Goal: Information Seeking & Learning: Learn about a topic

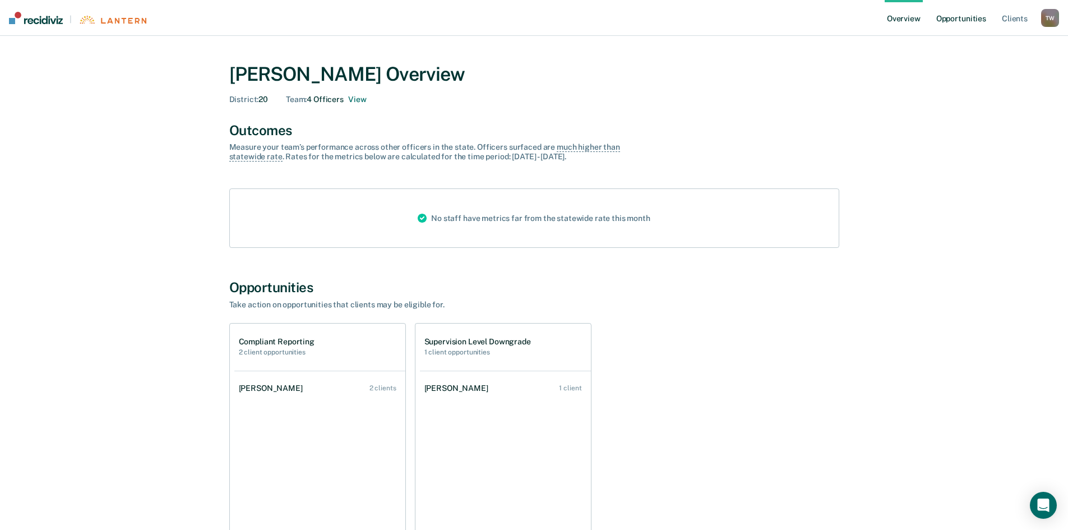
click at [938, 19] on link "Opportunities" at bounding box center [961, 18] width 54 height 36
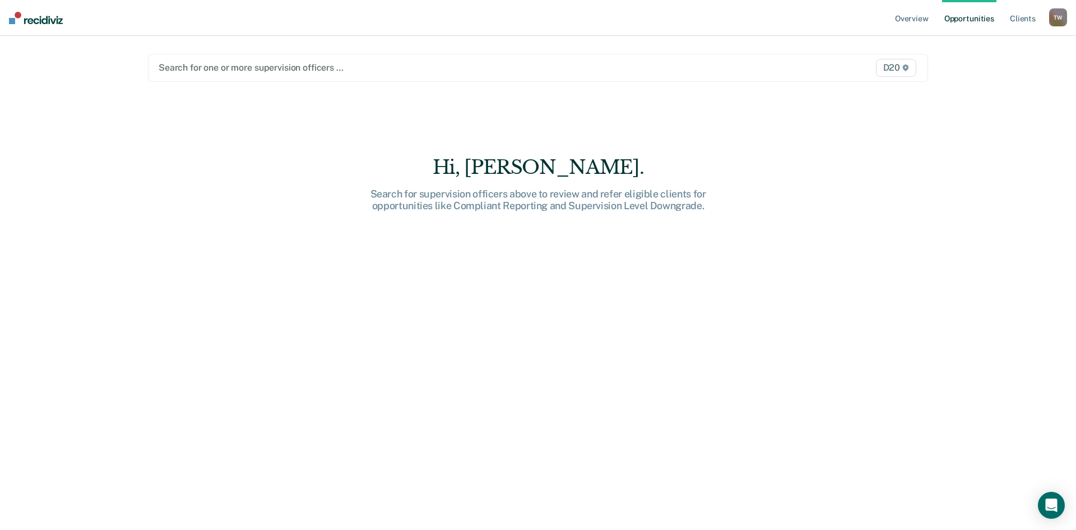
click at [310, 74] on div at bounding box center [424, 67] width 531 height 13
click at [357, 71] on div at bounding box center [424, 67] width 531 height 13
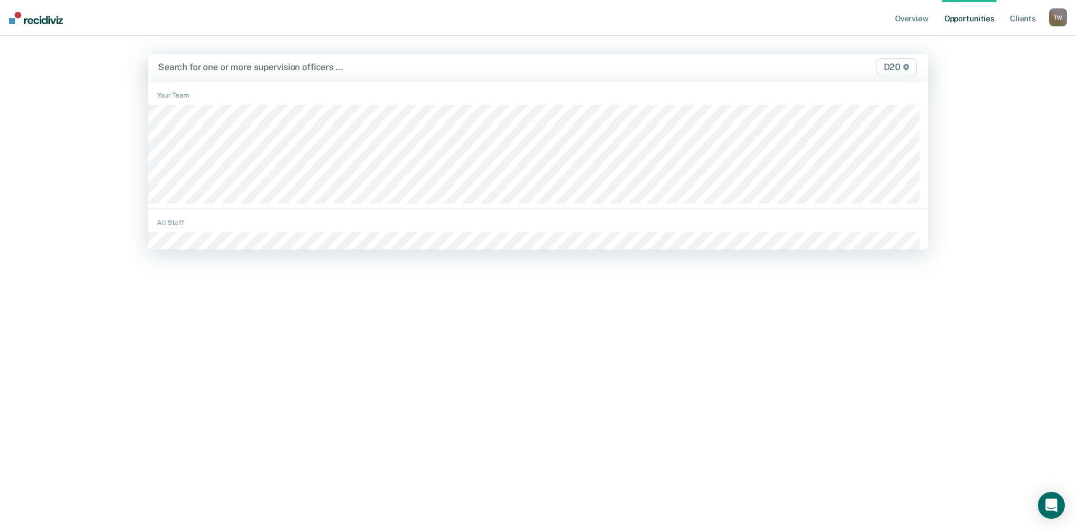
click at [388, 71] on div at bounding box center [423, 67] width 531 height 13
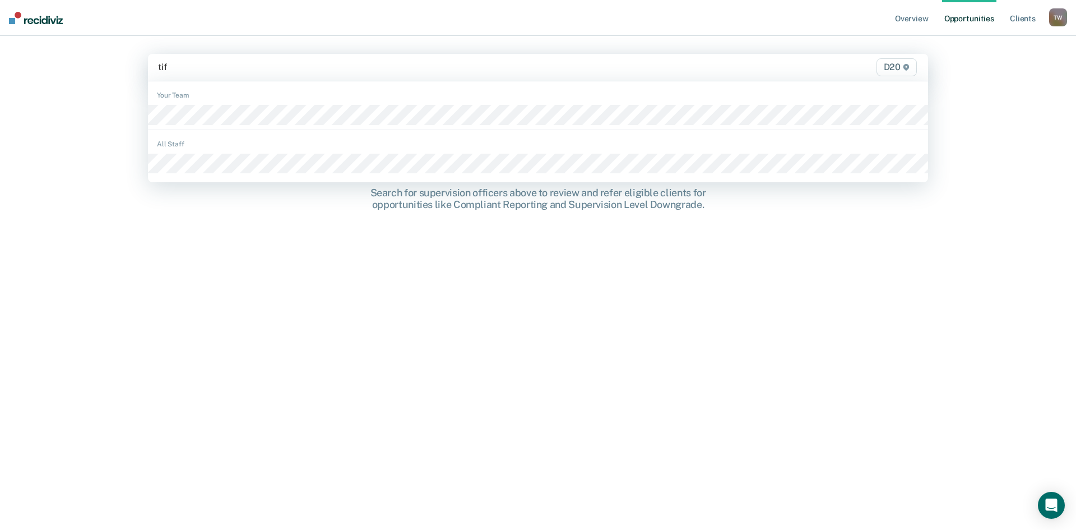
type input "tiff"
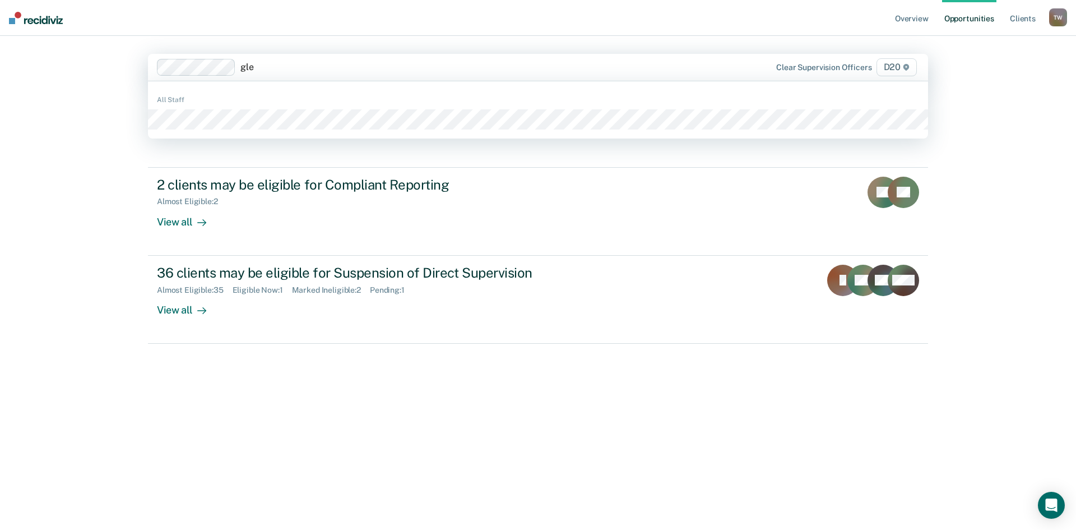
type input "[PERSON_NAME]"
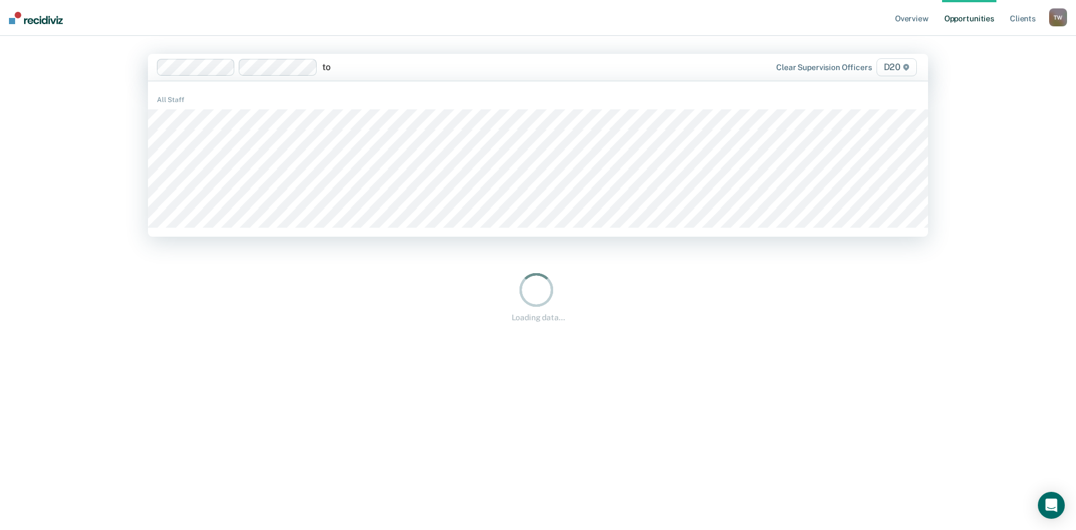
type input "[PERSON_NAME]"
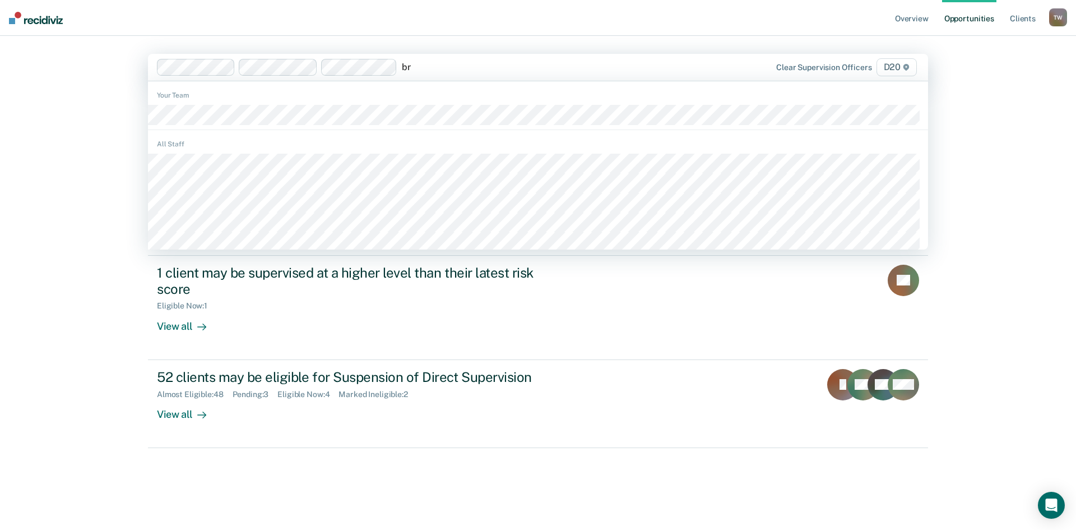
type input "b"
click at [88, 135] on div "Overview Opportunities Client s [PERSON_NAME] T W Profile How it works Log Out …" at bounding box center [538, 265] width 1076 height 530
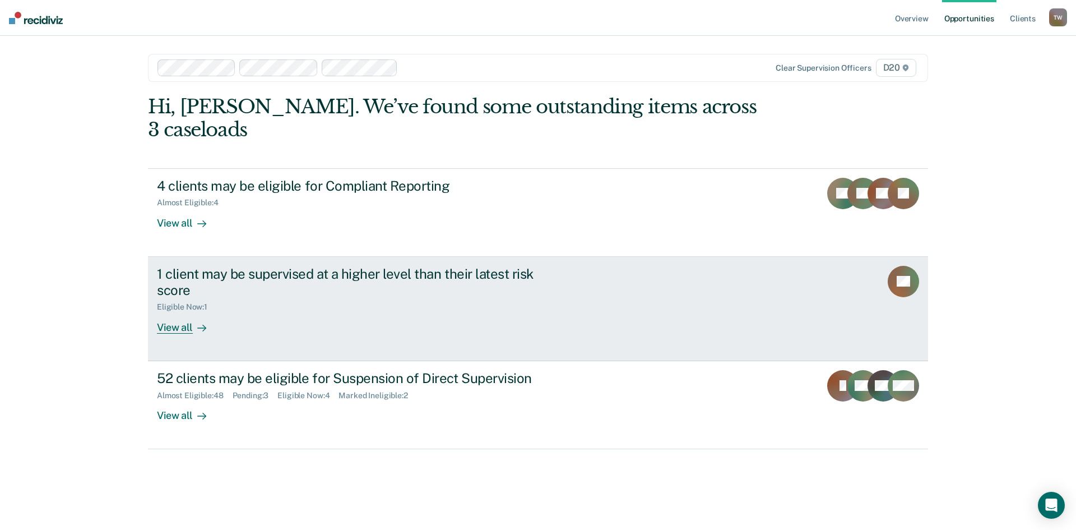
click at [187, 312] on div "View all" at bounding box center [188, 323] width 63 height 22
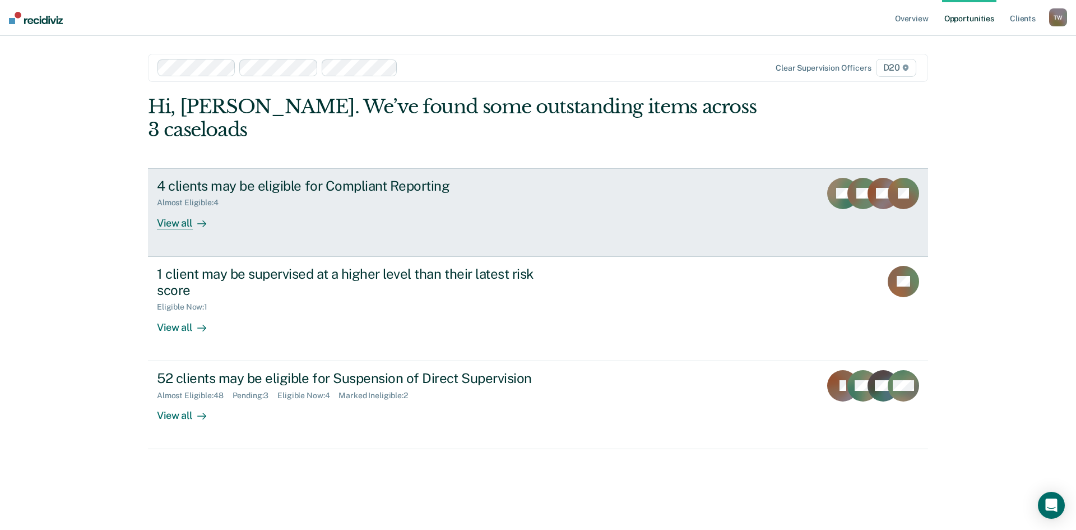
click at [353, 211] on link "4 clients may be eligible for Compliant Reporting Almost Eligible : 4 View all …" at bounding box center [538, 212] width 780 height 89
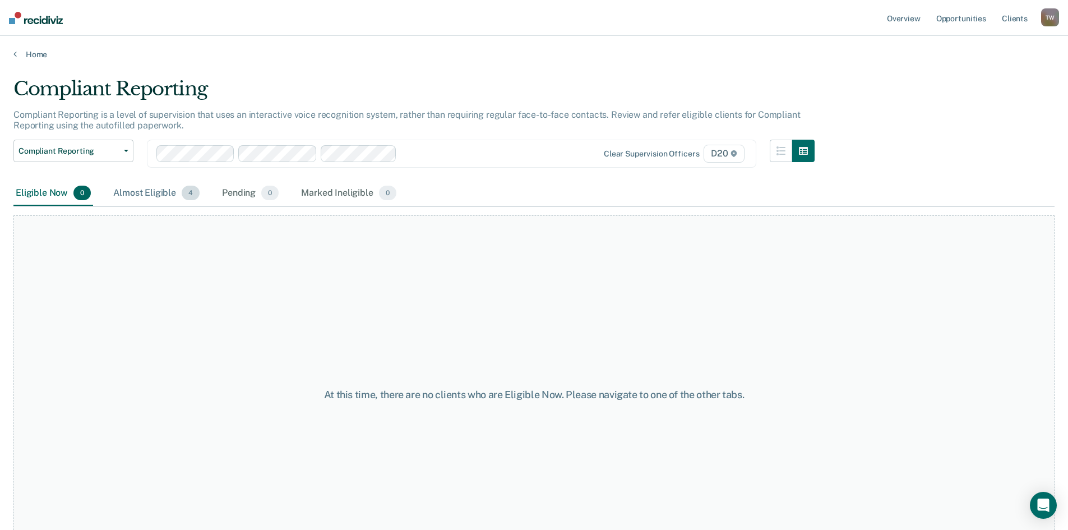
click at [130, 191] on div "Almost Eligible 4" at bounding box center [156, 193] width 91 height 25
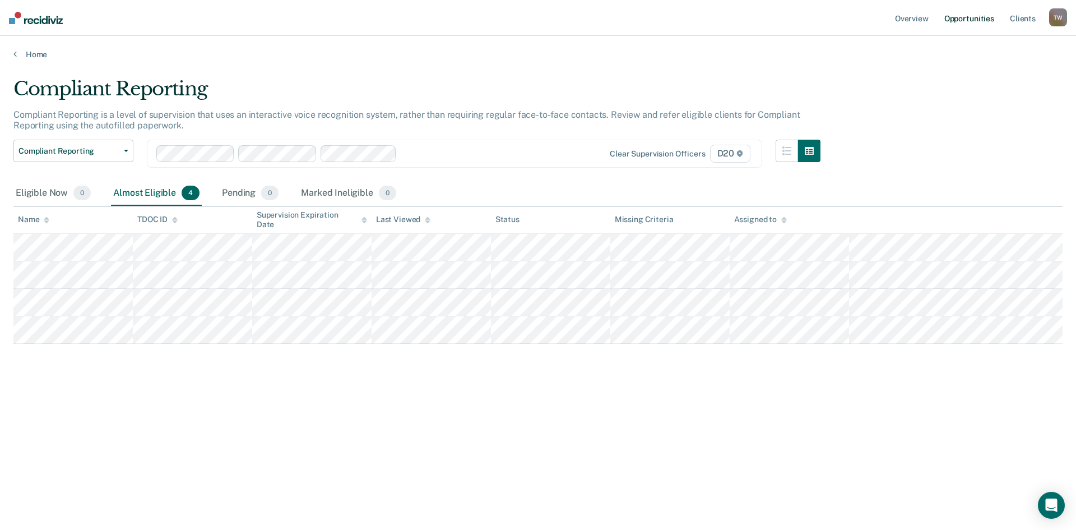
click at [971, 13] on link "Opportunities" at bounding box center [969, 18] width 54 height 36
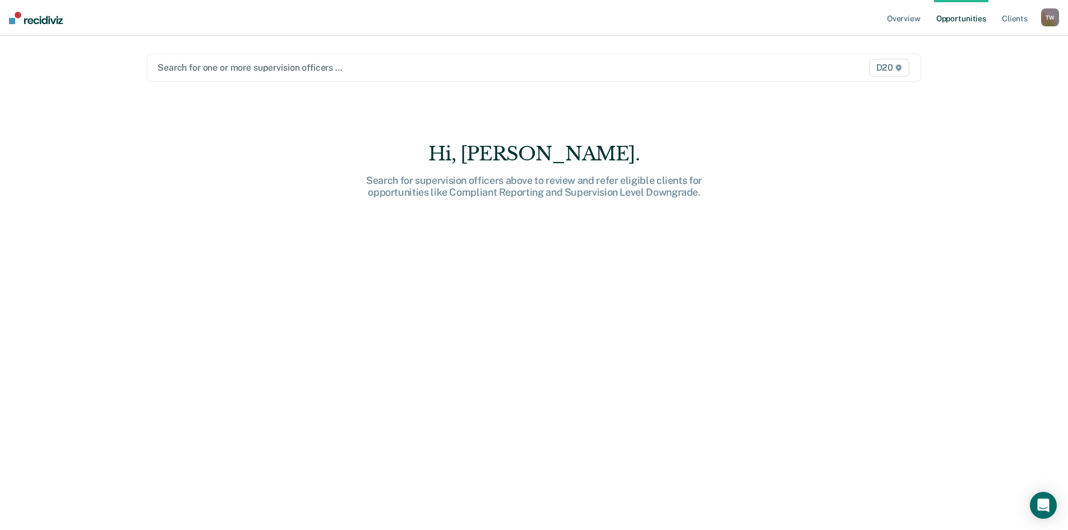
click at [429, 57] on div "Search for one or more supervision officers … D20" at bounding box center [534, 68] width 774 height 28
click at [429, 63] on div at bounding box center [420, 67] width 526 height 13
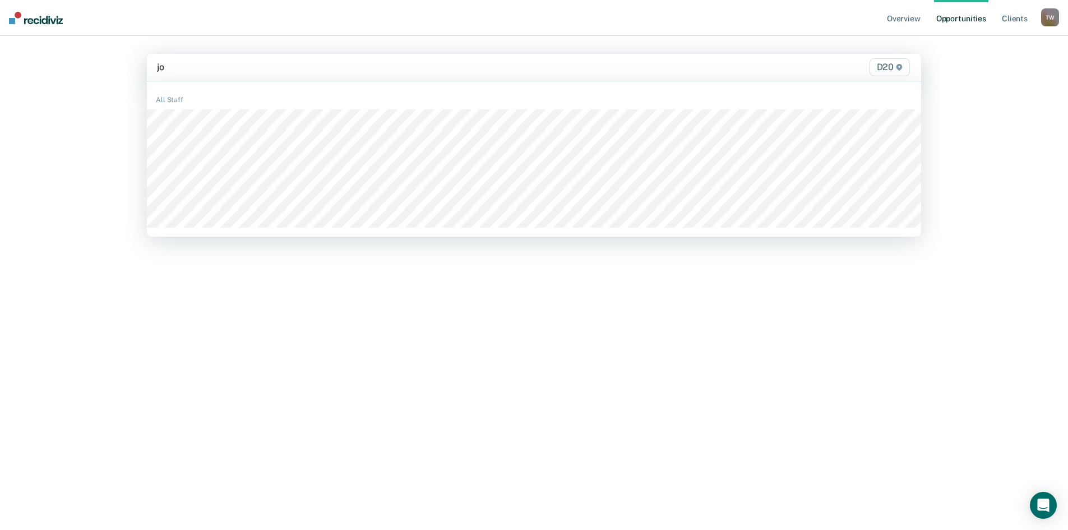
type input "j"
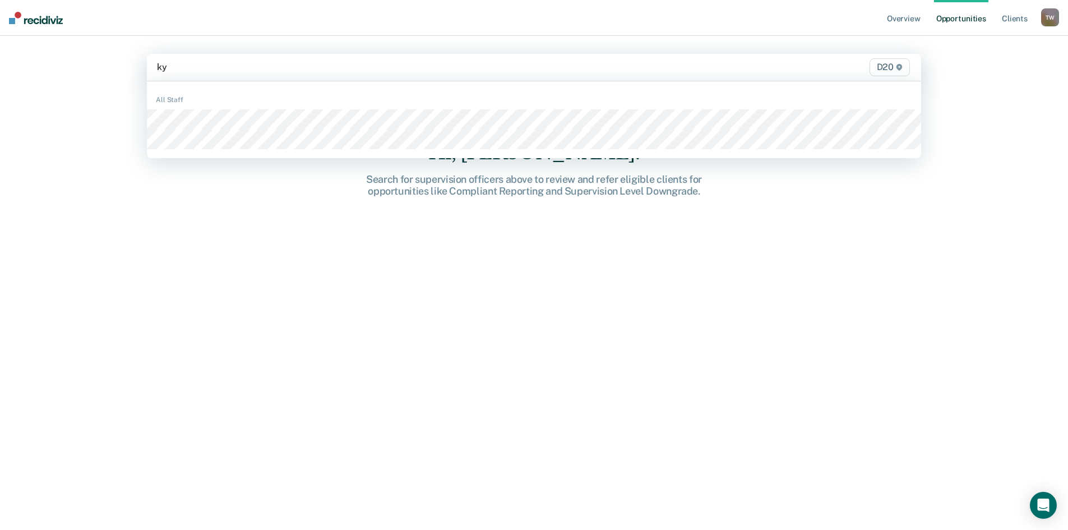
type input "k"
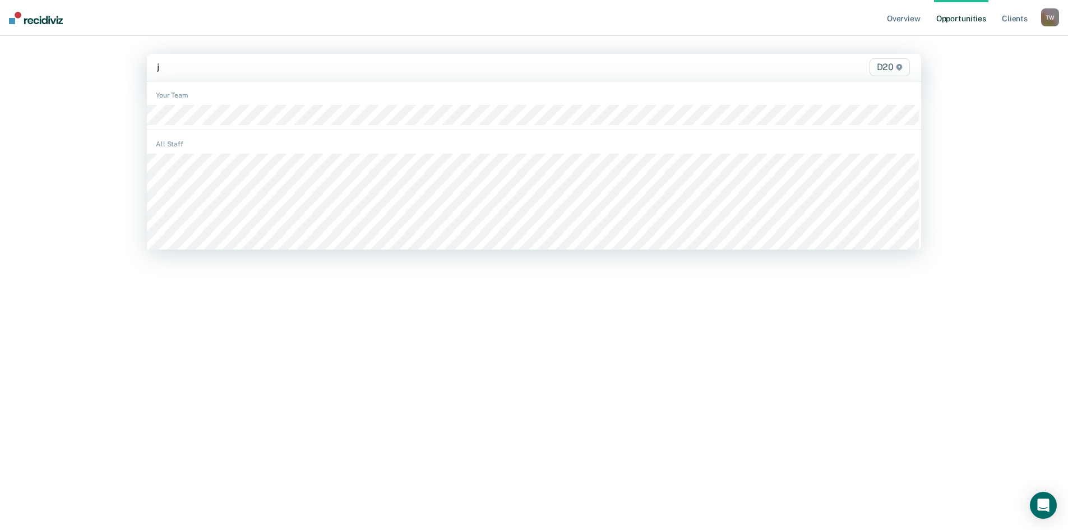
type input "jo"
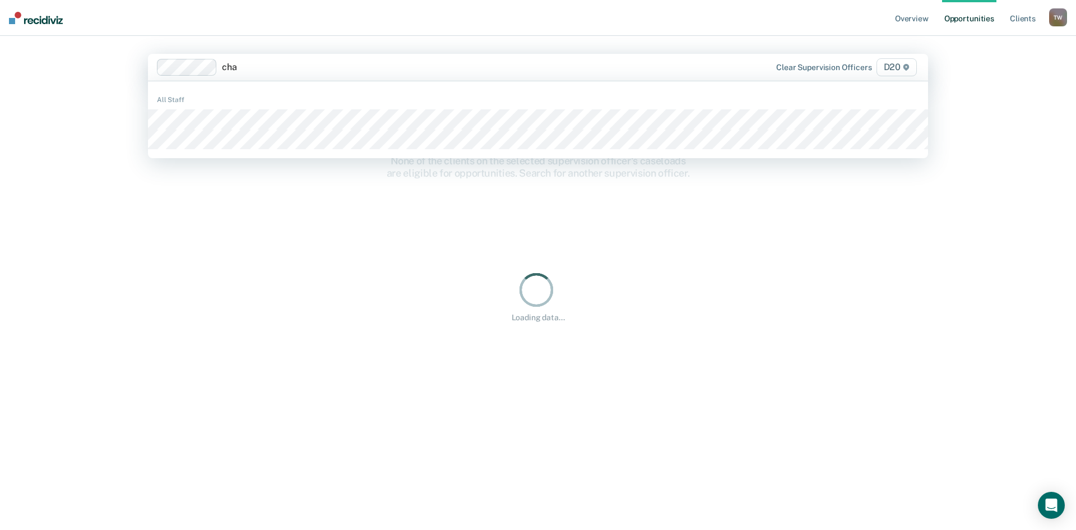
type input "chan"
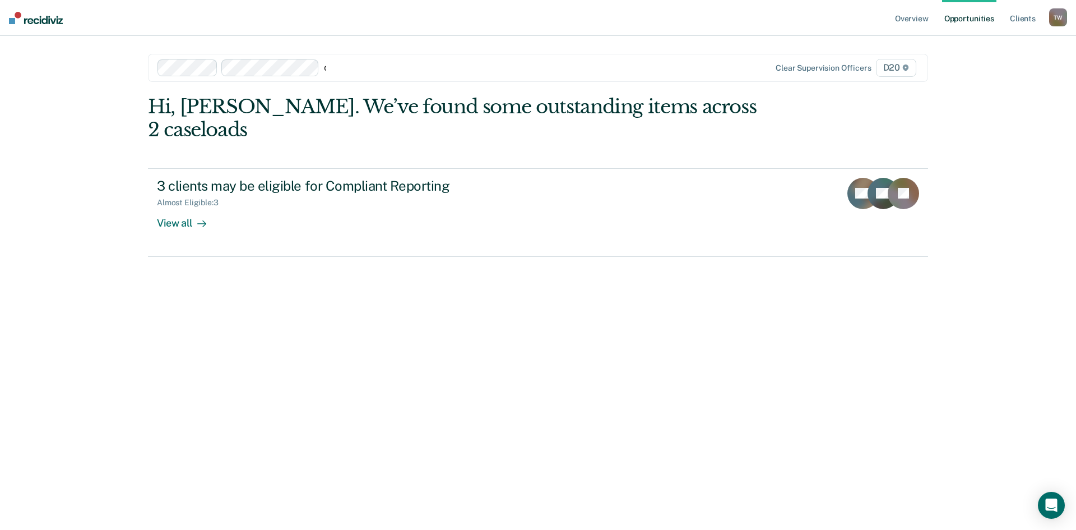
type input "don"
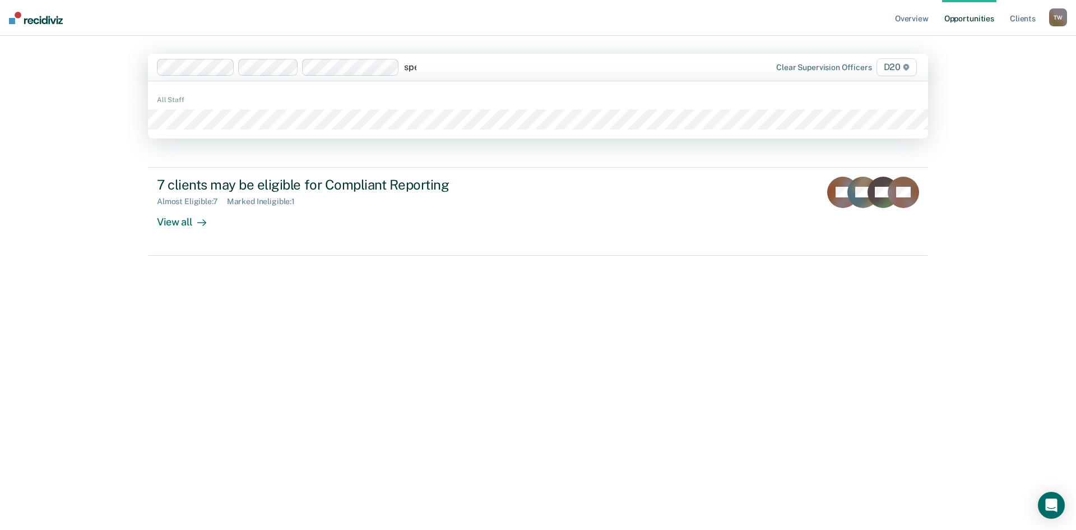
type input "spen"
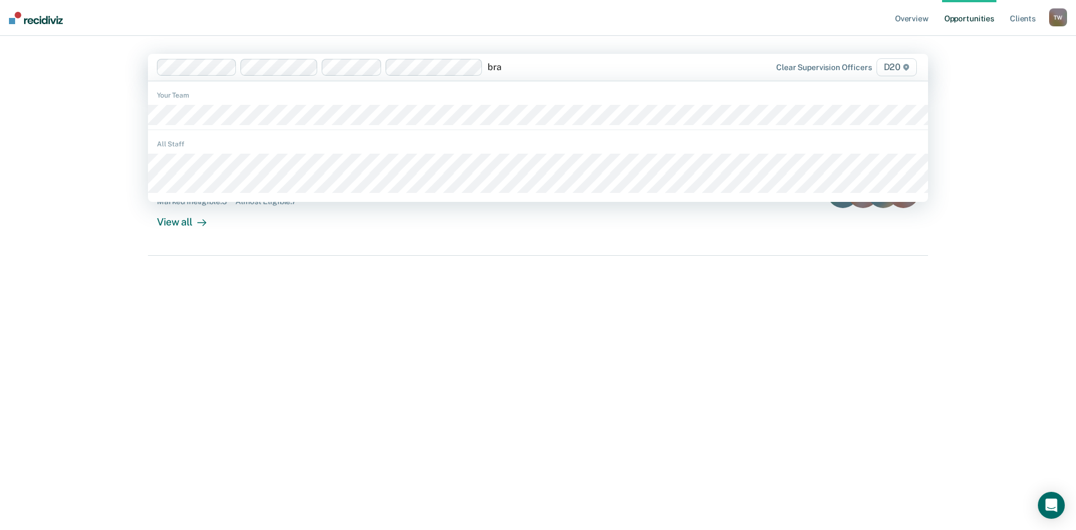
type input "bran"
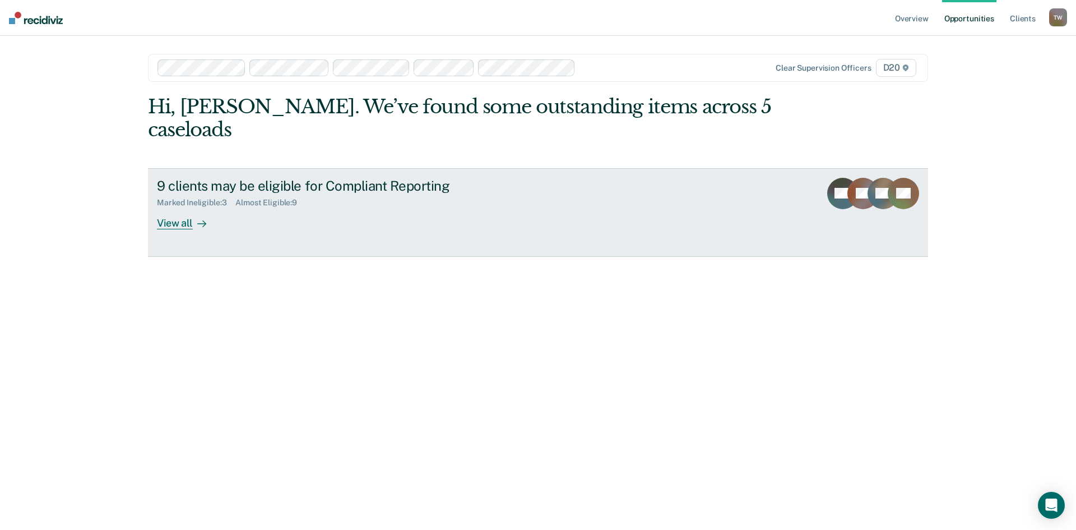
click at [176, 207] on div "View all" at bounding box center [188, 218] width 63 height 22
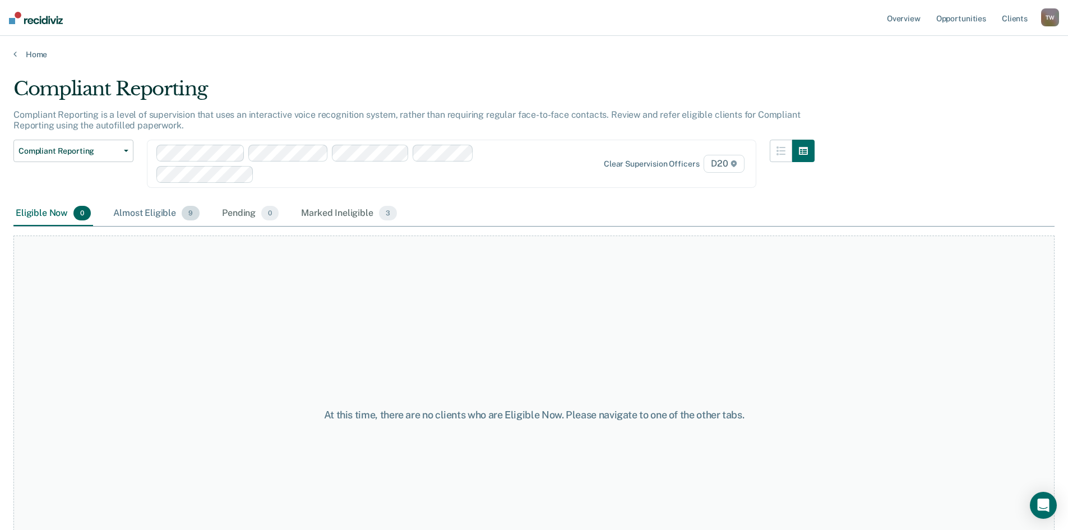
click at [141, 211] on div "Almost Eligible 9" at bounding box center [156, 213] width 91 height 25
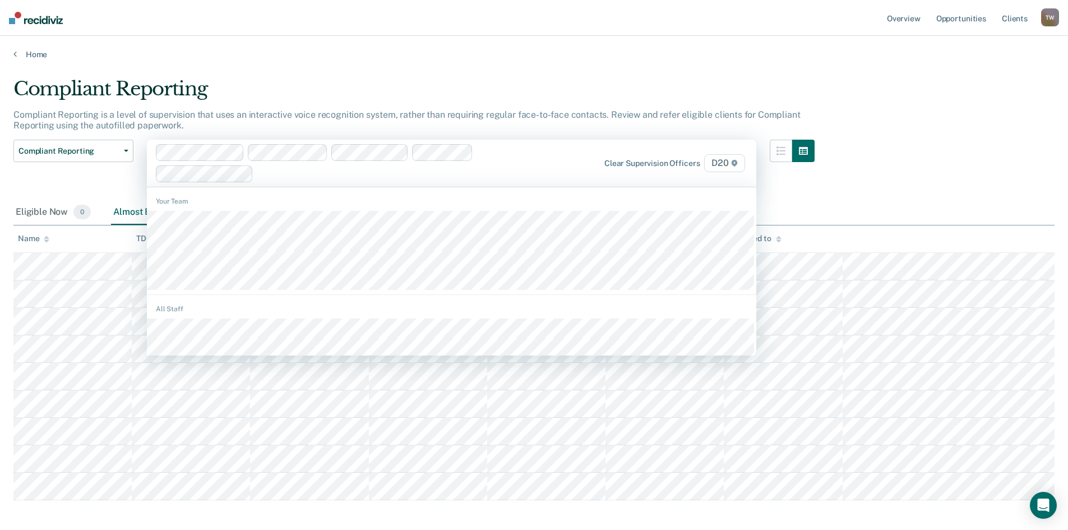
click at [678, 168] on div "Clear supervision officers D20" at bounding box center [657, 163] width 177 height 18
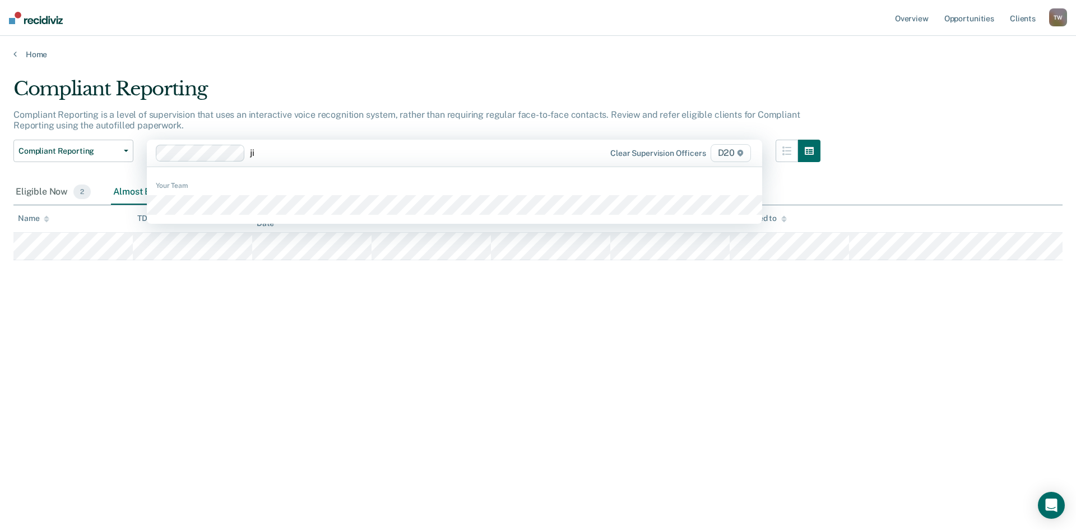
type input "[PERSON_NAME]"
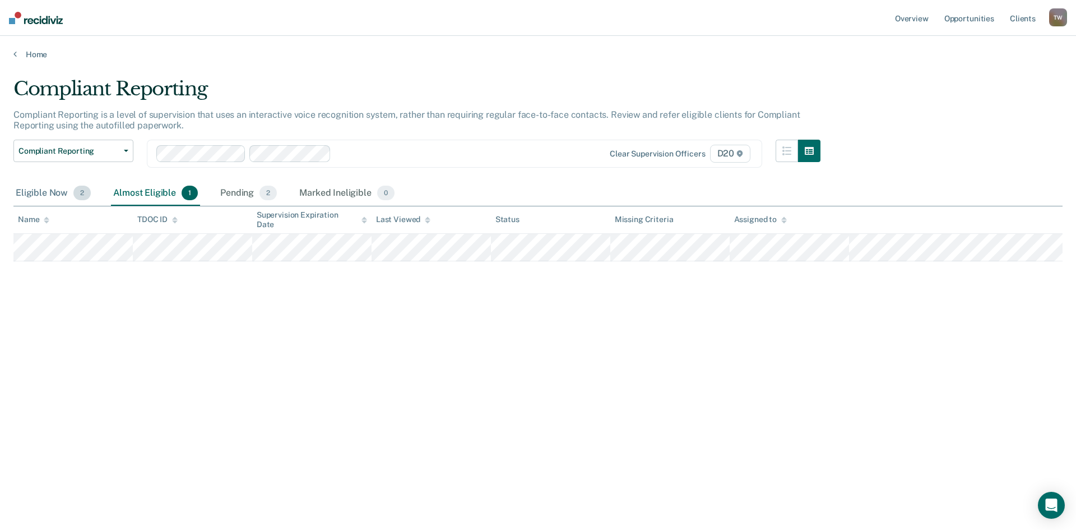
click at [21, 195] on div "Eligible Now 2" at bounding box center [53, 193] width 80 height 25
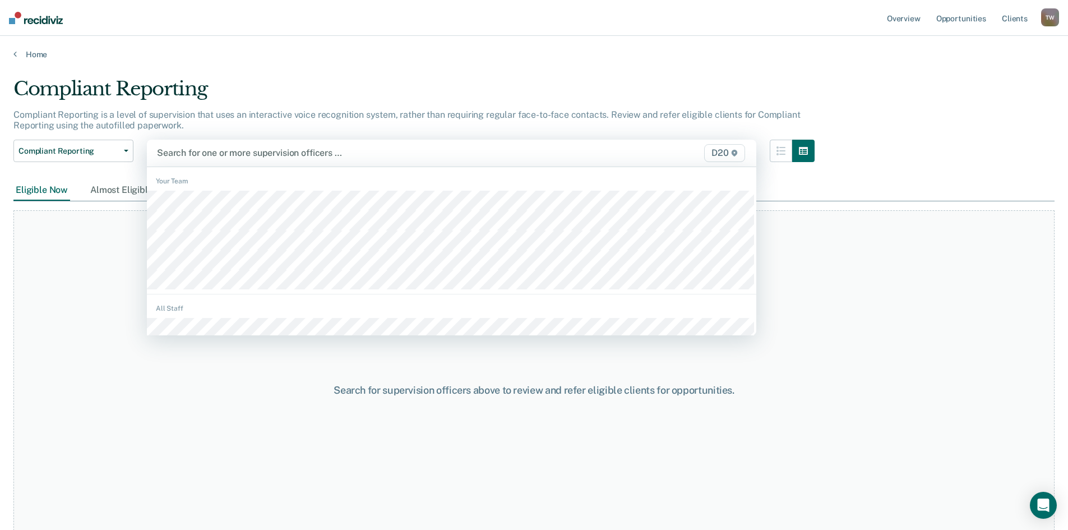
click at [226, 156] on div at bounding box center [362, 152] width 411 height 13
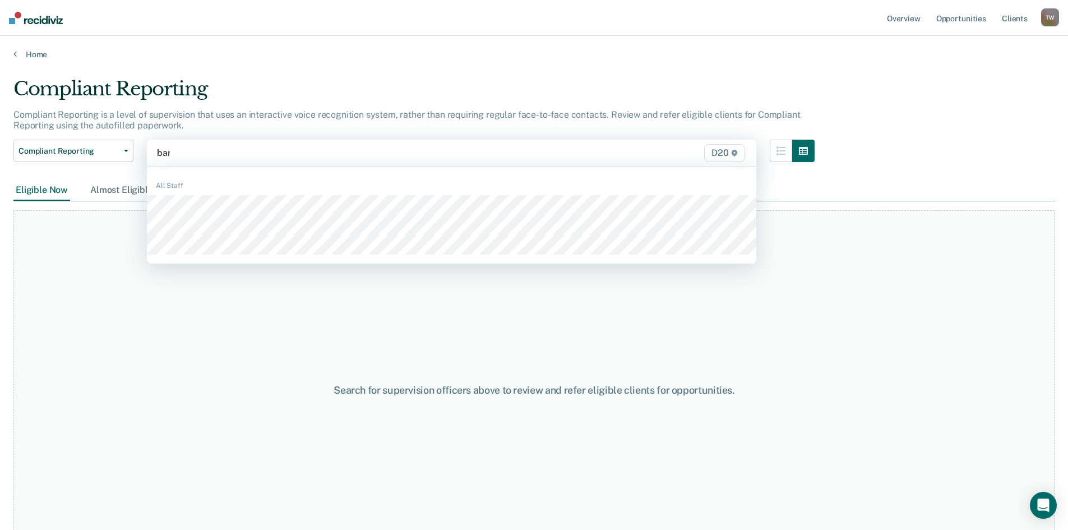
type input "bart"
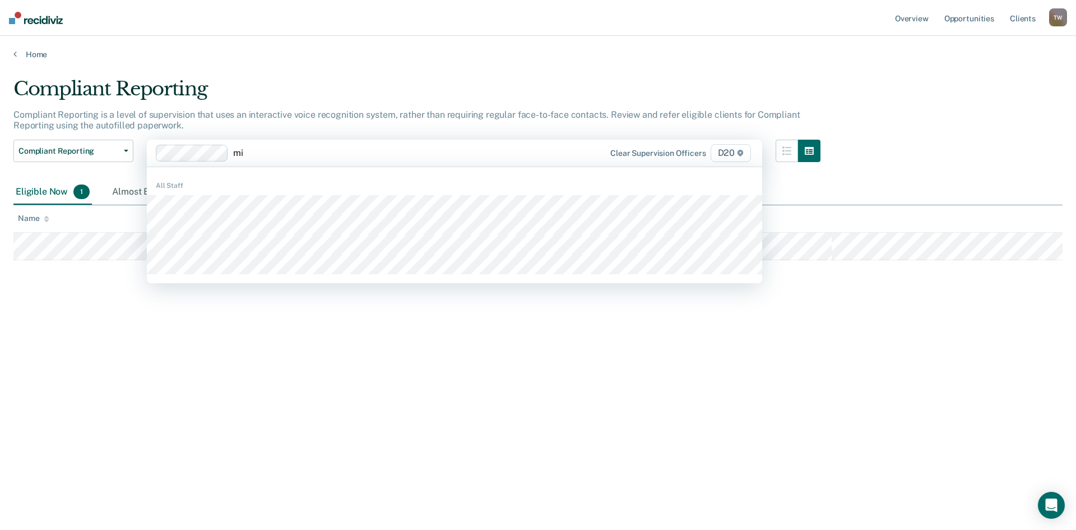
type input "mic"
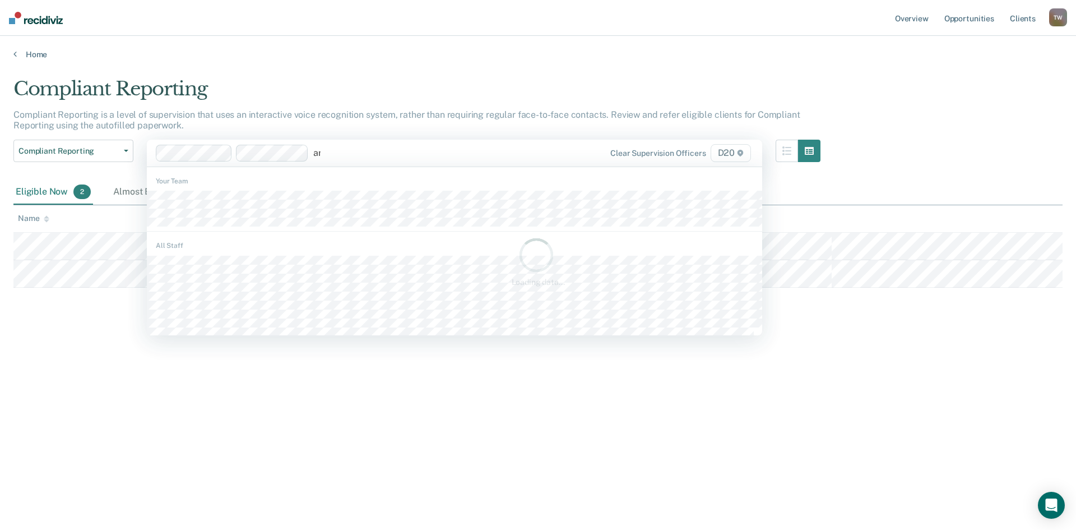
type input "ama"
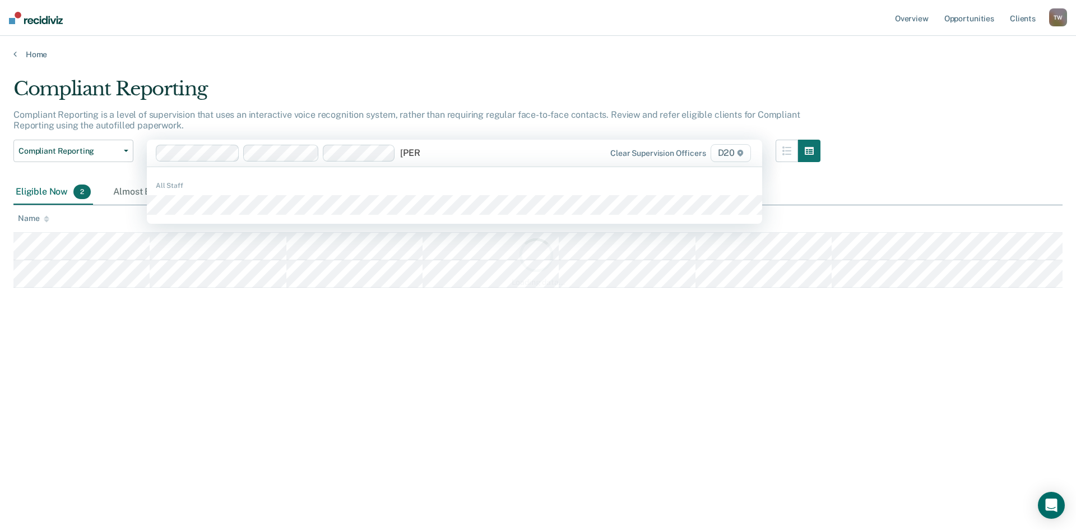
type input "[PERSON_NAME]"
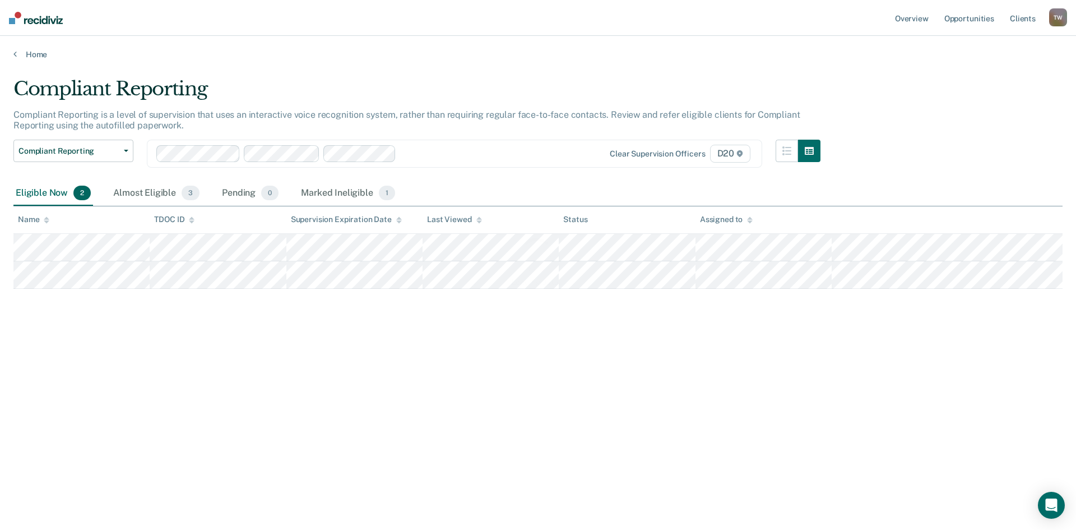
click at [191, 208] on div "Loading data..." at bounding box center [537, 261] width 1049 height 368
click at [429, 157] on div at bounding box center [486, 153] width 171 height 13
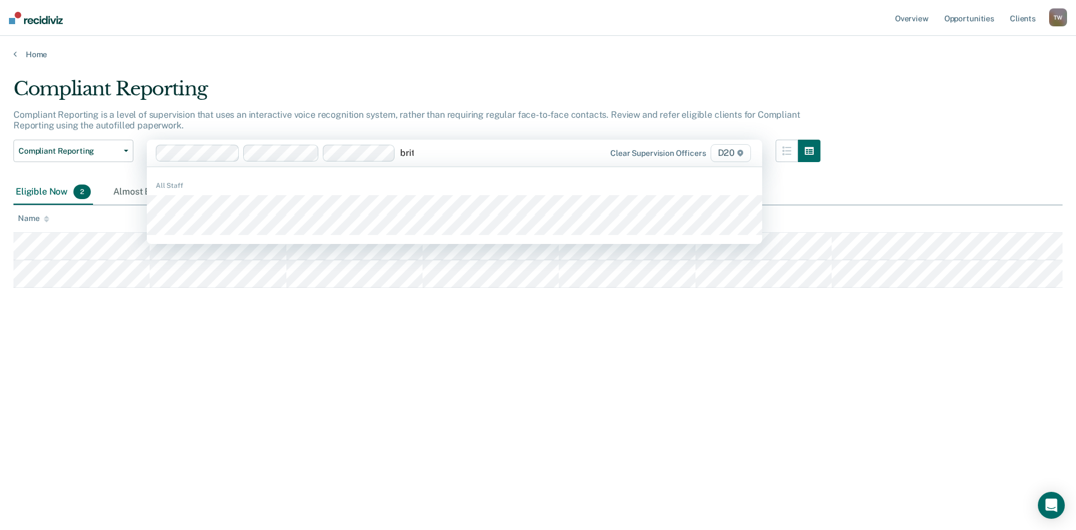
type input "[PERSON_NAME]"
type input "maran"
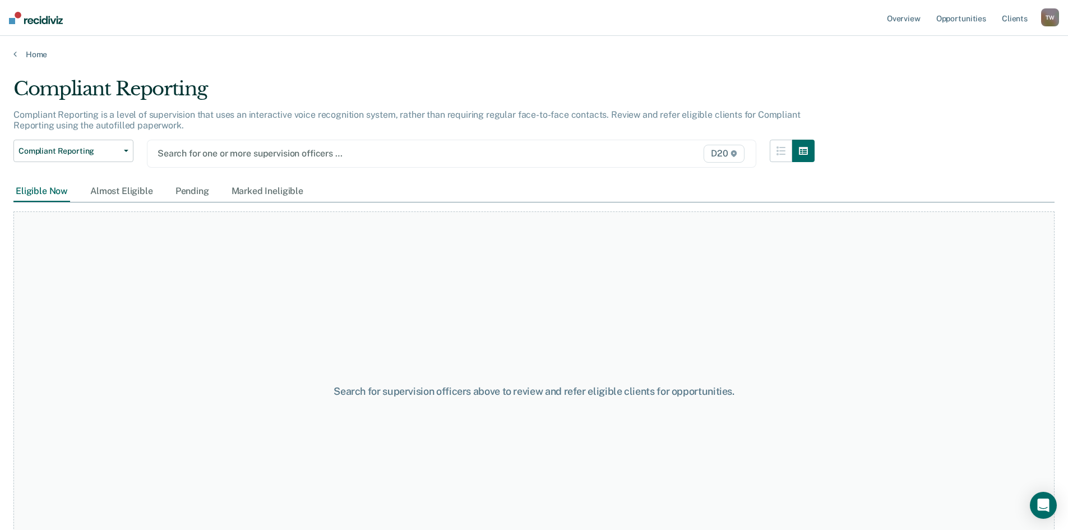
click at [330, 155] on div at bounding box center [362, 153] width 411 height 13
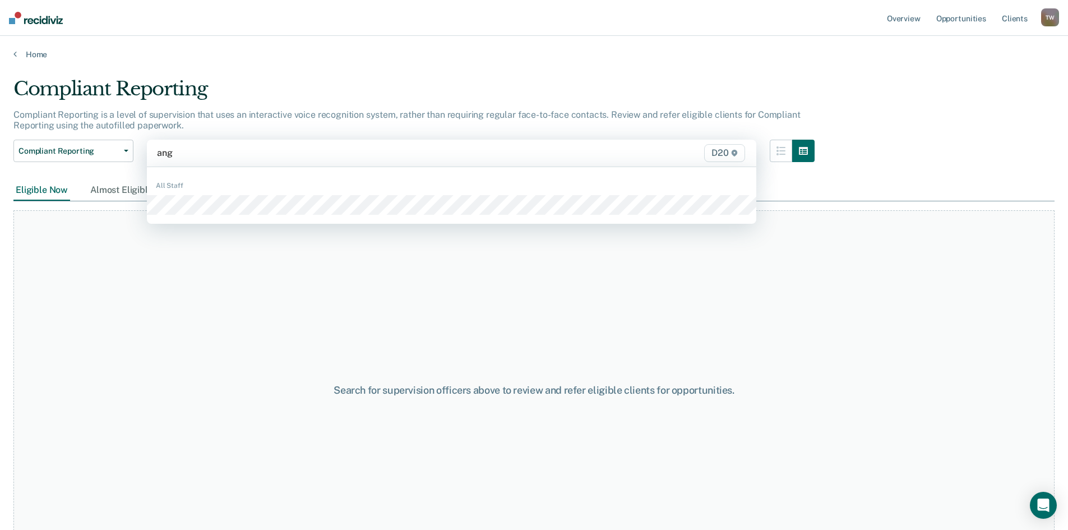
type input "ange"
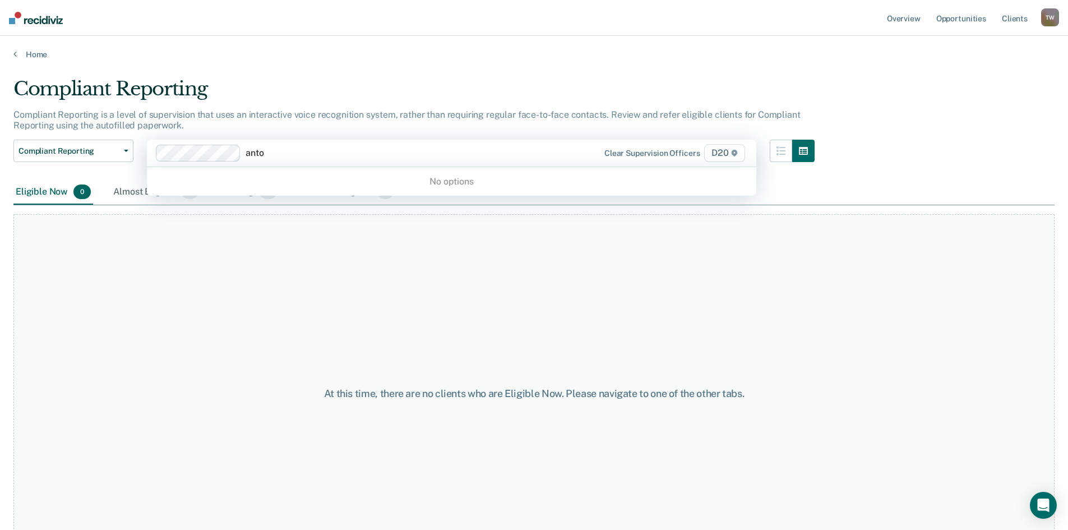
type input "ant"
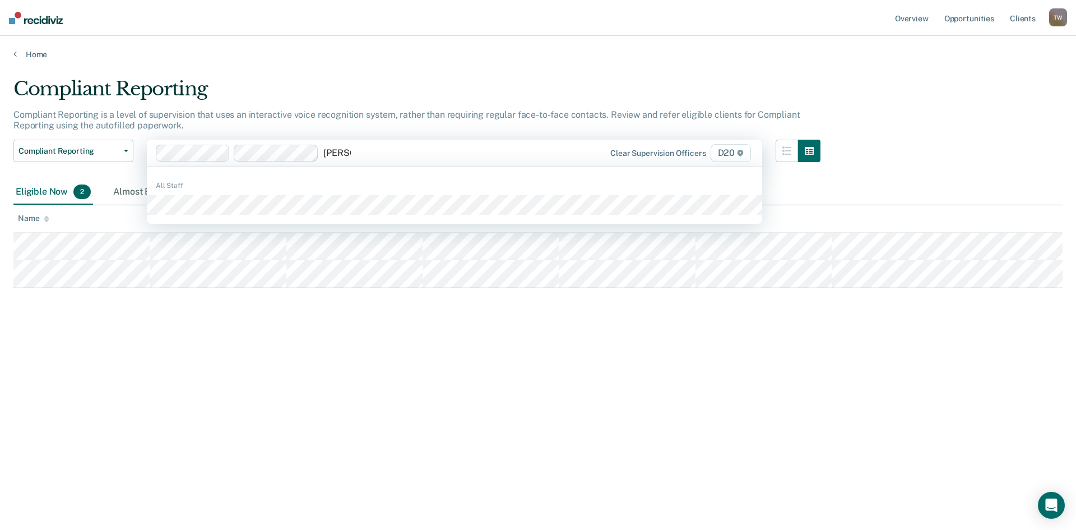
type input "[PERSON_NAME]"
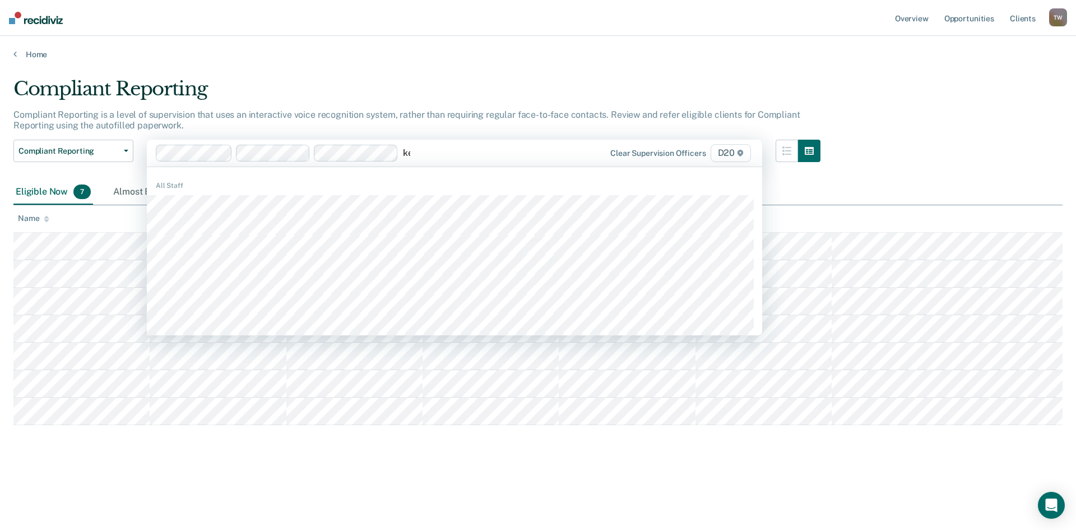
type input "kel"
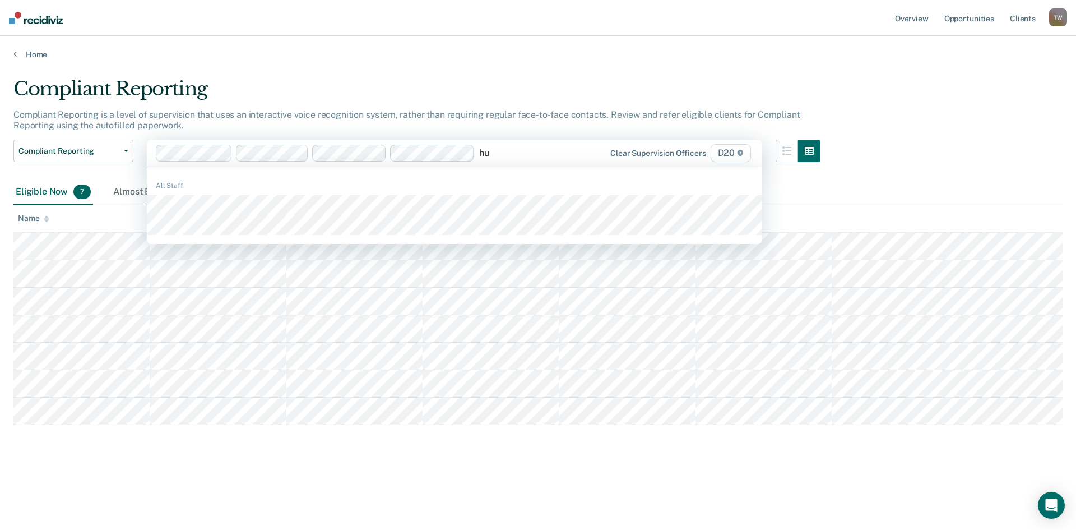
type input "hun"
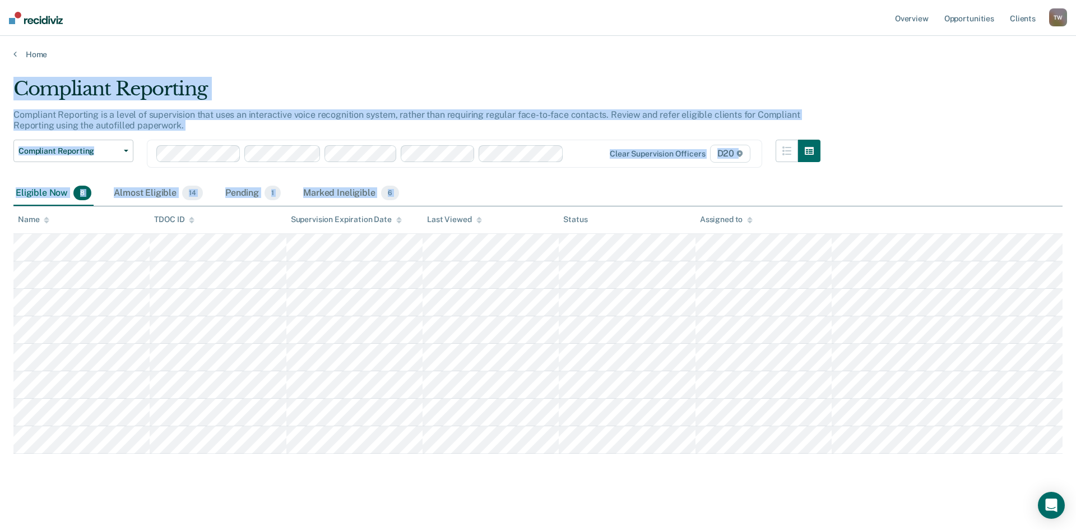
click at [349, 414] on div "Compliant Reporting Compliant Reporting is a level of supervision that uses an …" at bounding box center [537, 279] width 1049 height 404
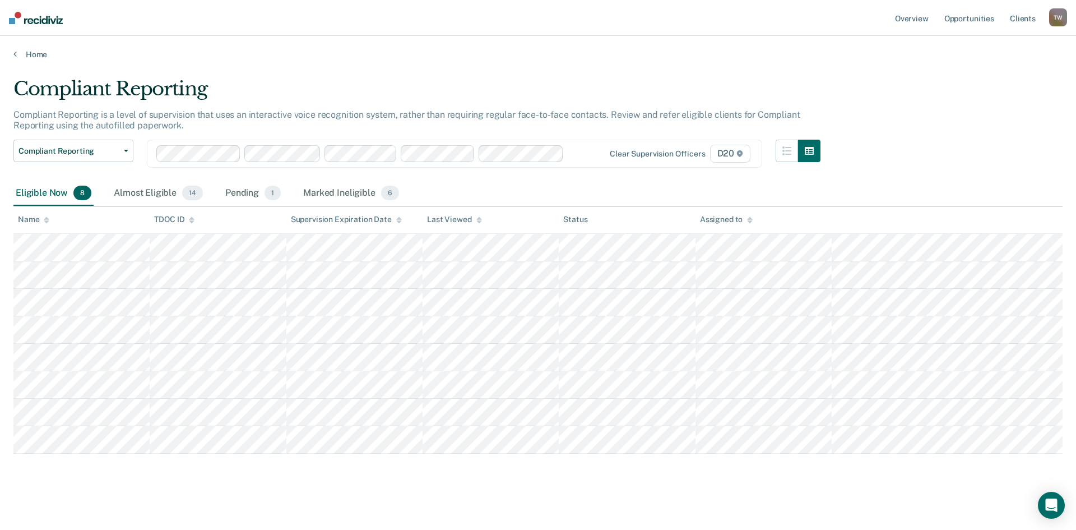
click at [717, 497] on main "Compliant Reporting Compliant Reporting is a level of supervision that uses an …" at bounding box center [538, 292] width 1076 height 467
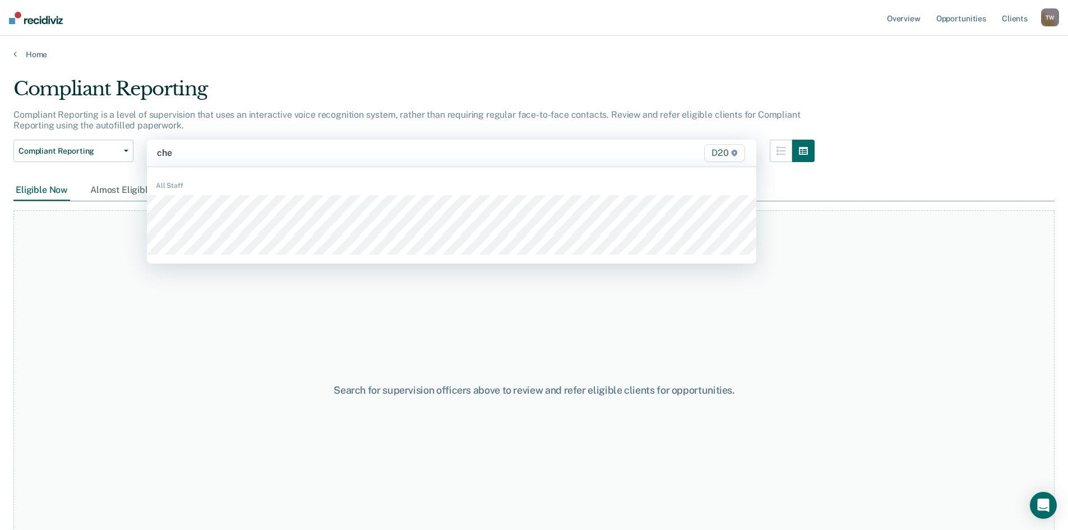
type input "[PERSON_NAME]"
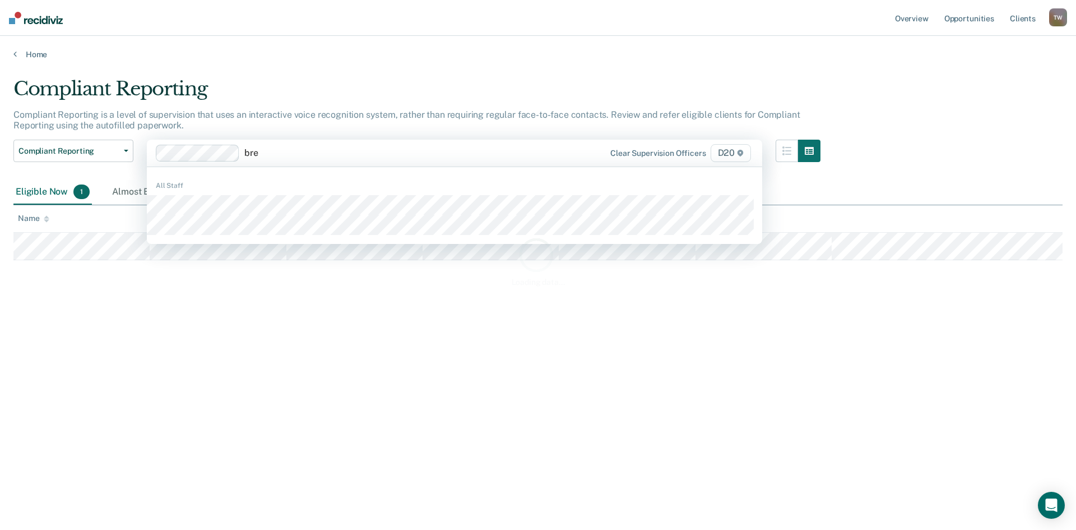
type input "bren"
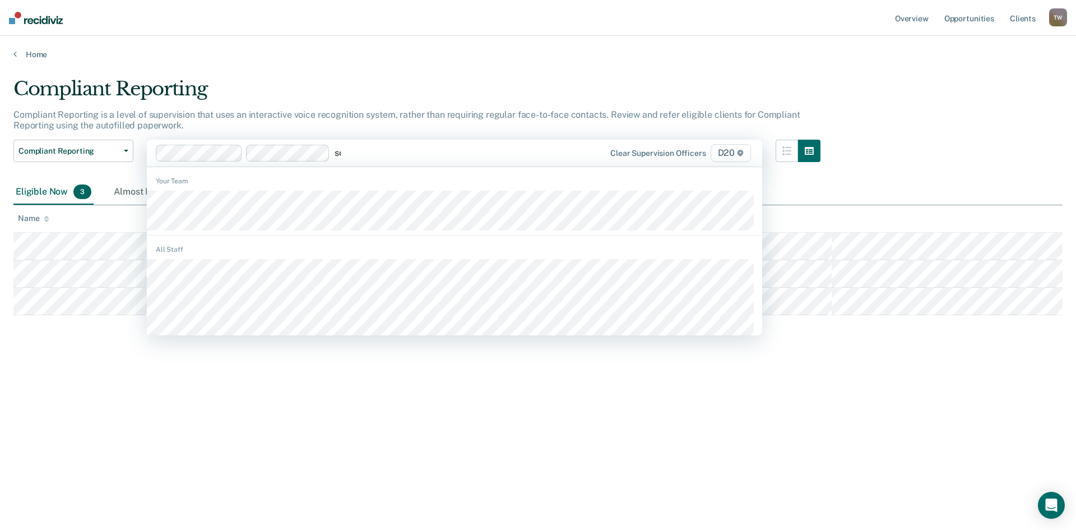
type input "sco"
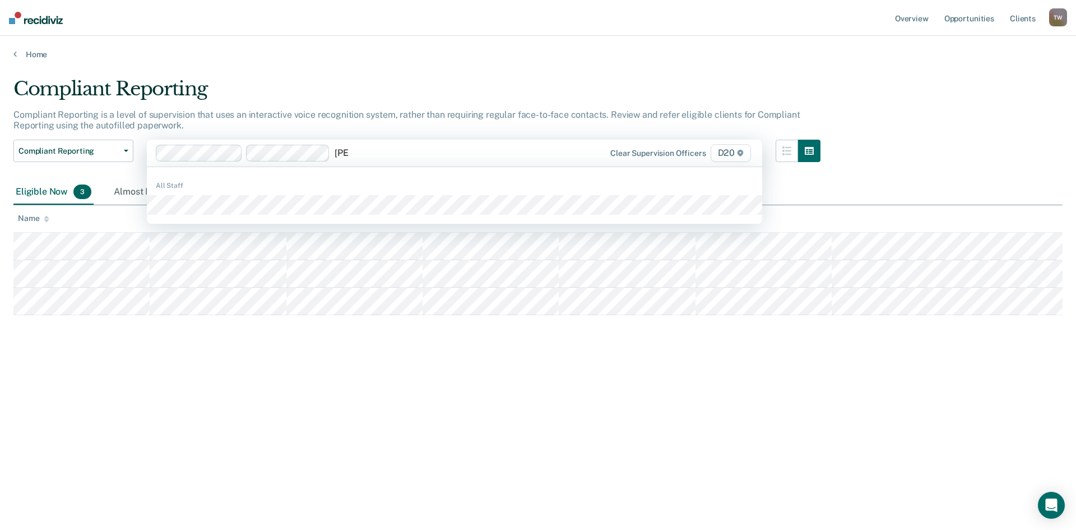
type input "[PERSON_NAME]"
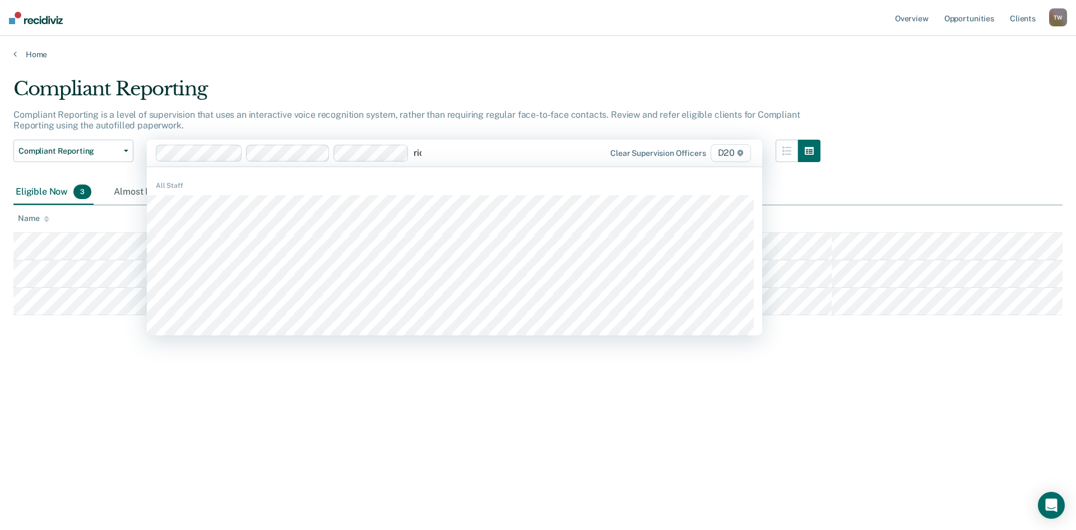
type input "[PERSON_NAME]"
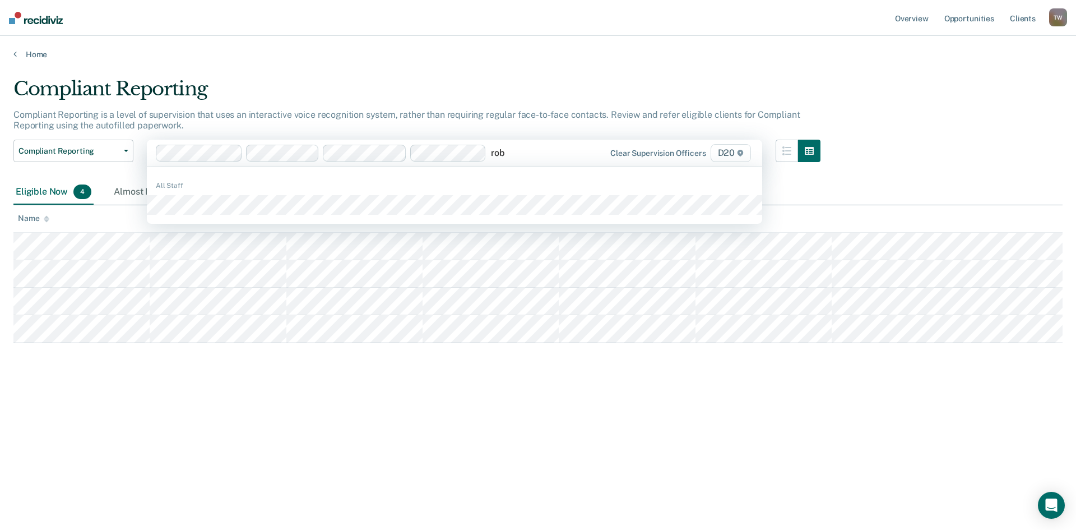
type input "robe"
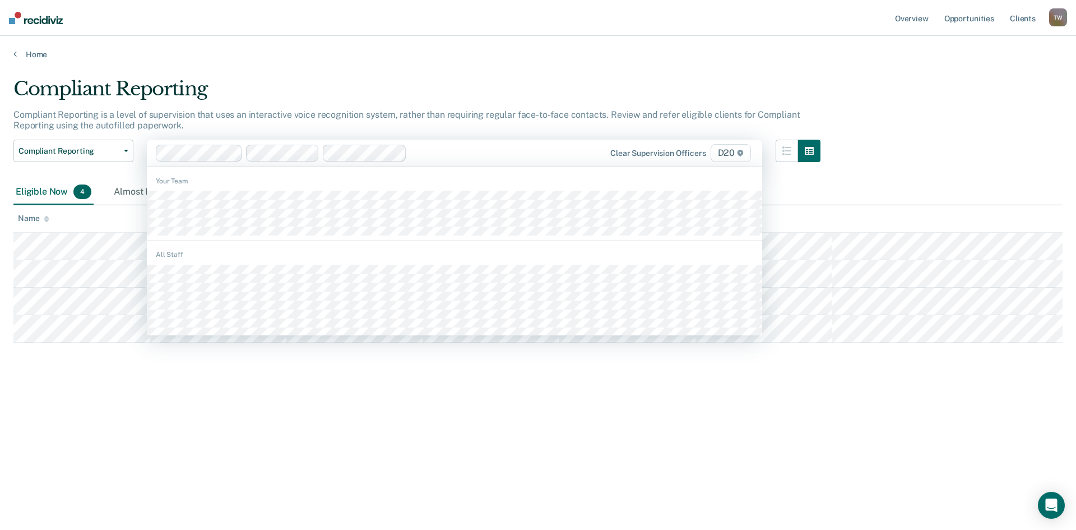
click at [674, 147] on div "Clear supervision officers D20" at bounding box center [663, 153] width 179 height 18
click at [671, 159] on div "Clear supervision officers D20" at bounding box center [663, 153] width 179 height 18
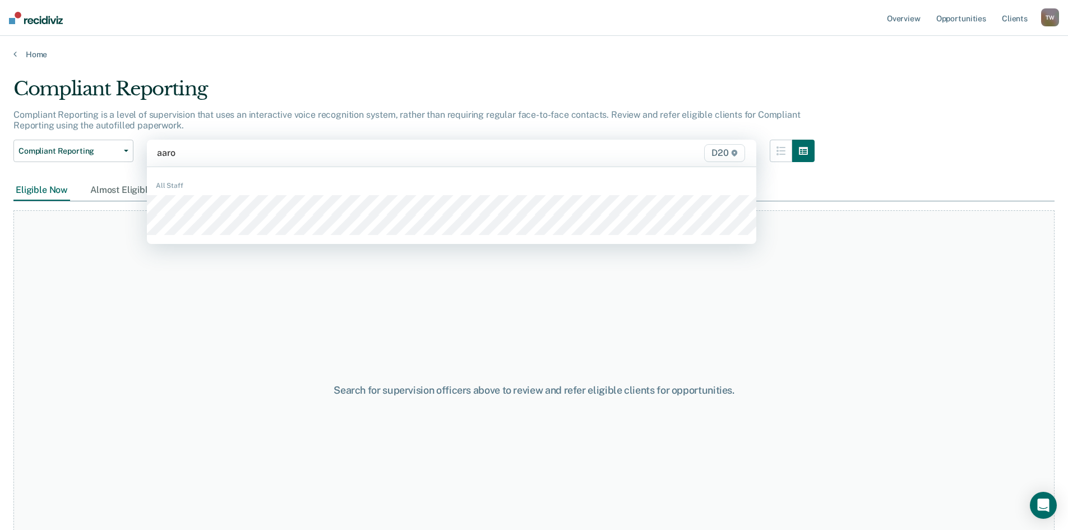
type input "[PERSON_NAME]"
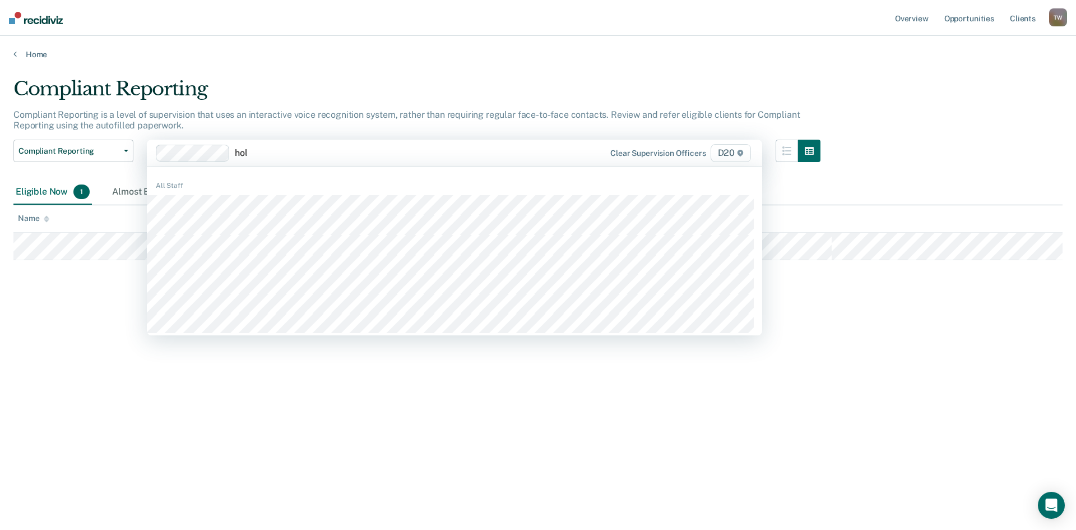
type input "[PERSON_NAME]"
type input "ash"
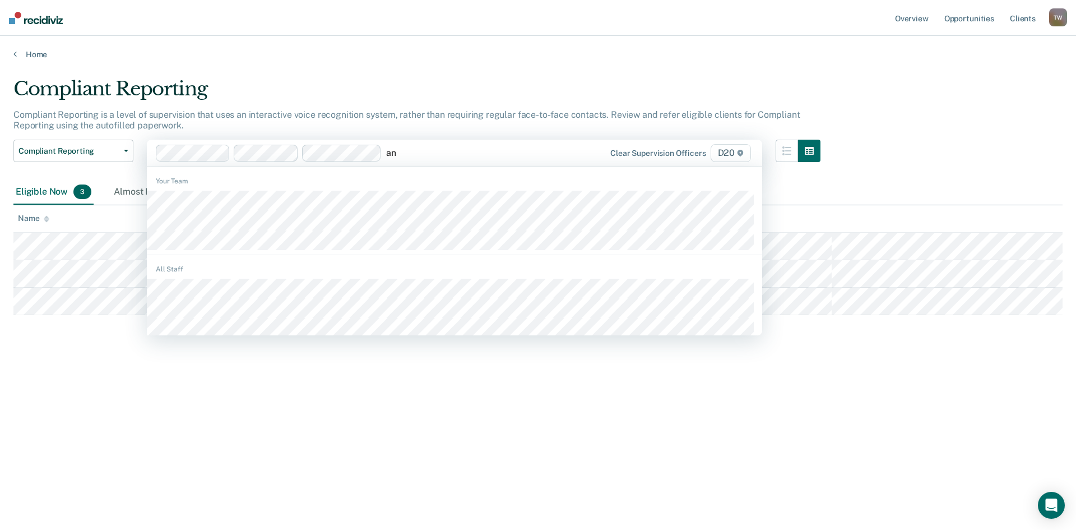
type input "a"
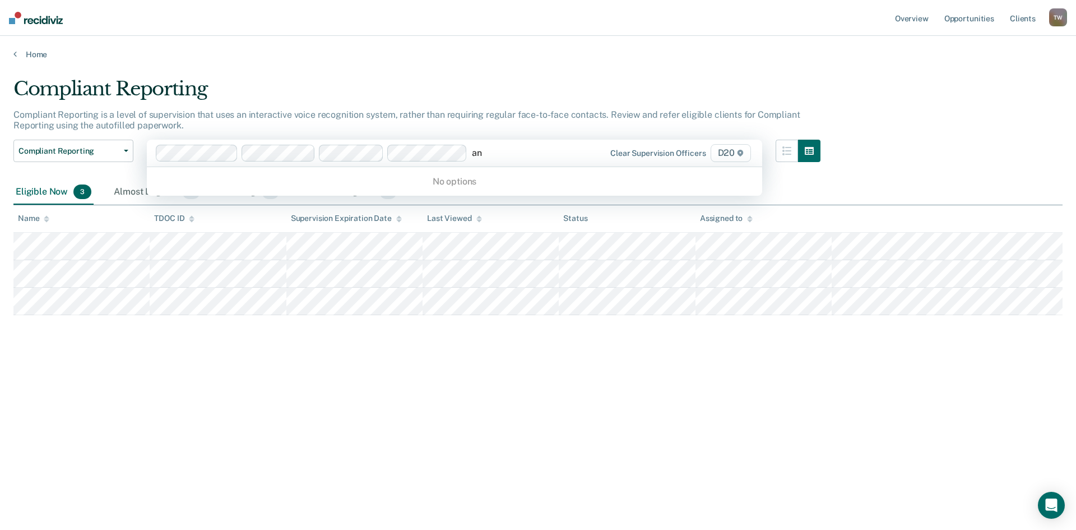
type input "a"
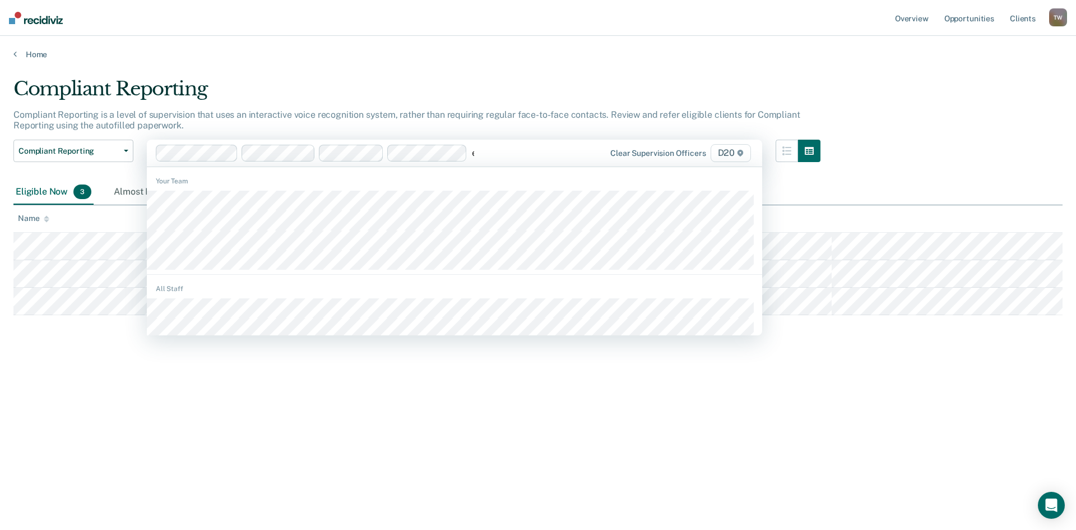
type input "ez"
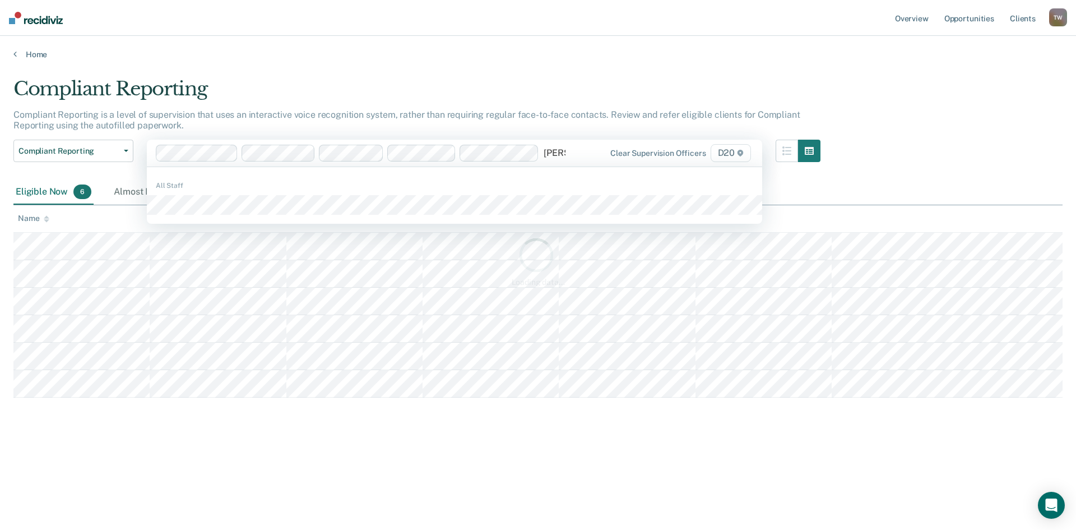
type input "[PERSON_NAME]"
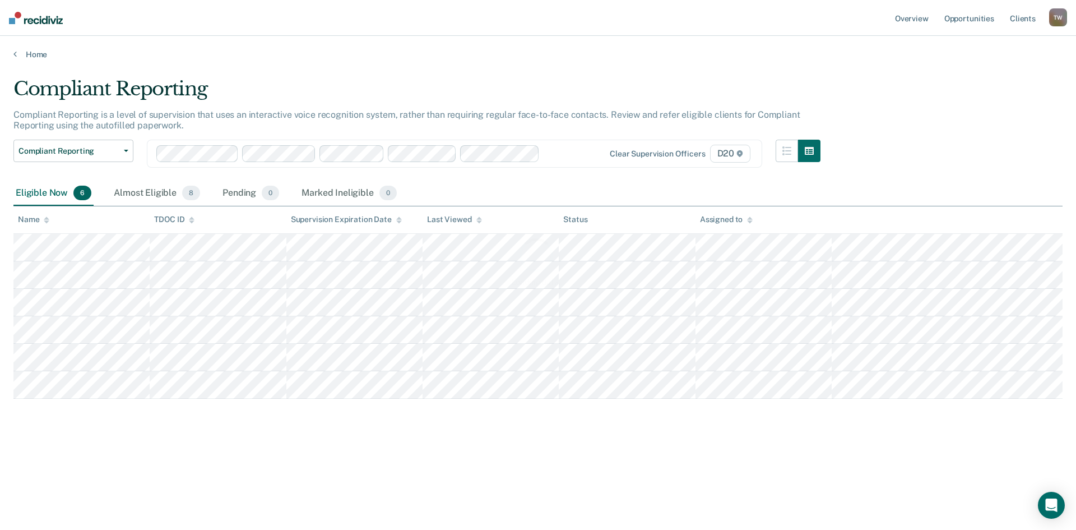
click at [237, 209] on div "Loading data..." at bounding box center [537, 261] width 1049 height 368
click at [582, 151] on div "Clear supervision officers D20" at bounding box center [663, 154] width 179 height 18
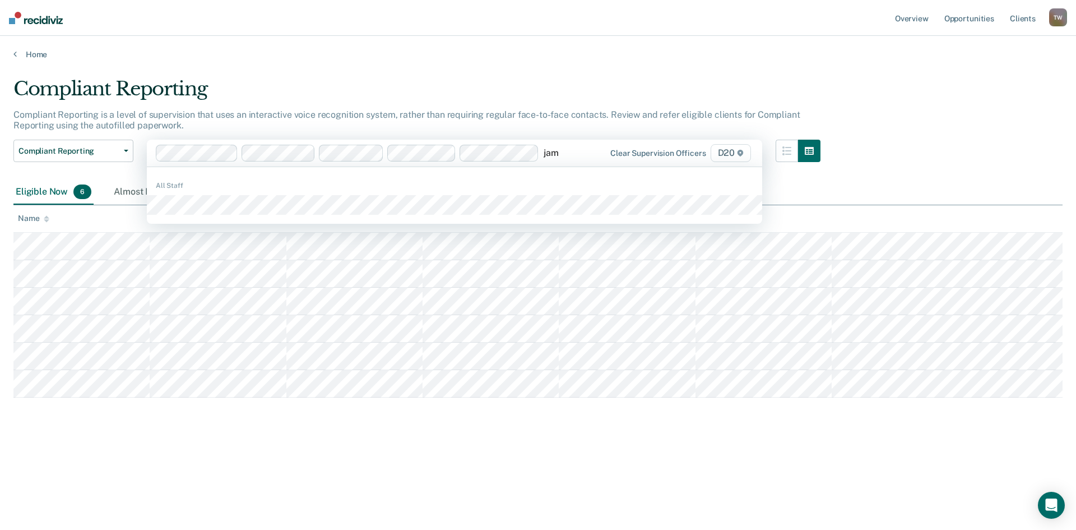
type input "[PERSON_NAME]"
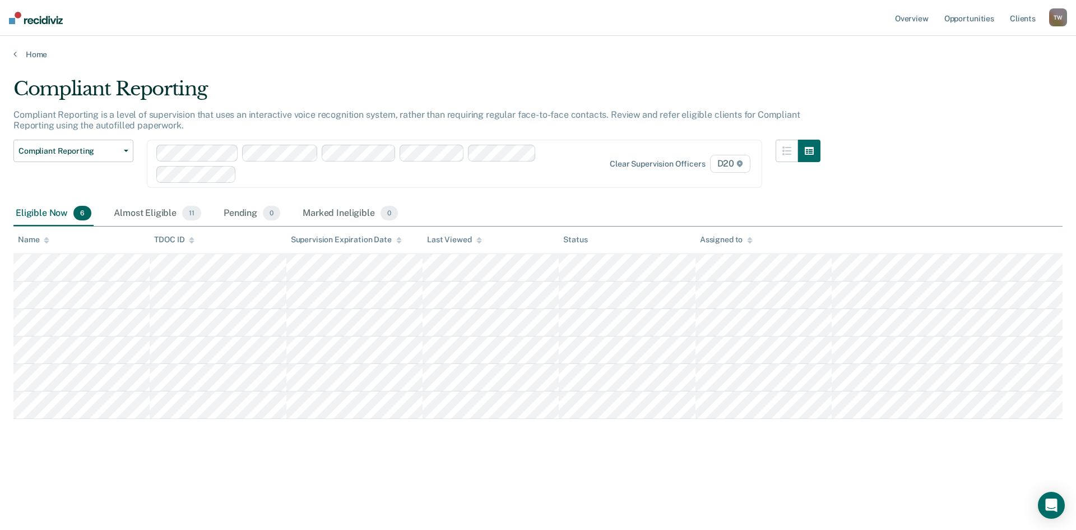
click at [668, 471] on div "Compliant Reporting Compliant Reporting is a level of supervision that uses an …" at bounding box center [537, 279] width 1049 height 404
